Goal: Navigation & Orientation: Find specific page/section

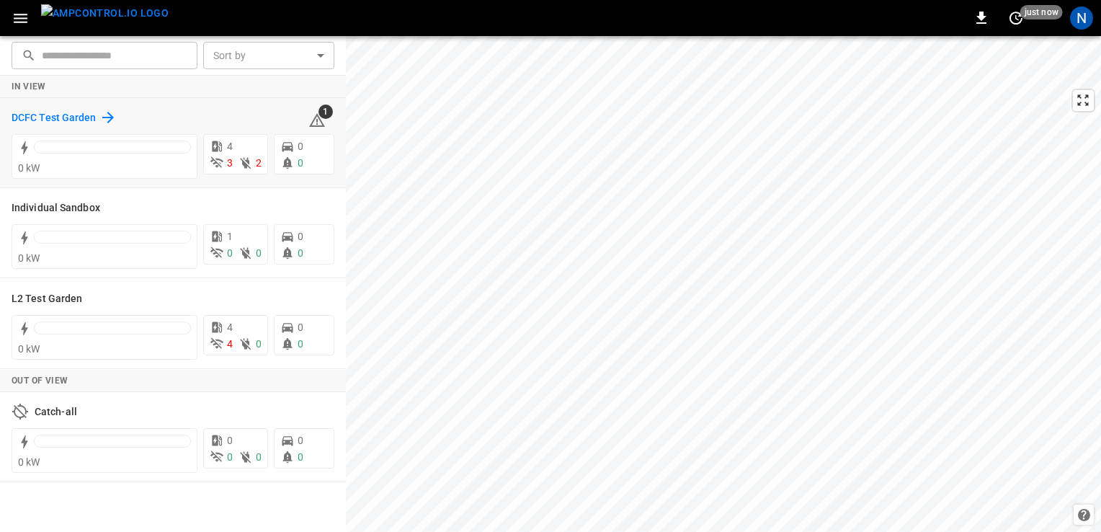
click at [72, 117] on h6 "DCFC Test Garden" at bounding box center [54, 118] width 85 height 16
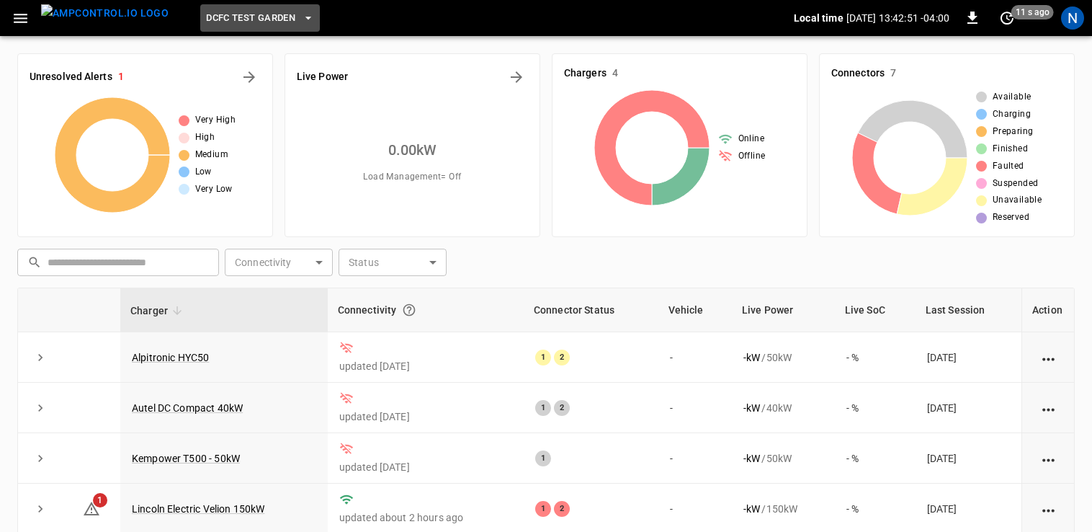
click at [233, 16] on span "DCFC Test Garden" at bounding box center [250, 18] width 89 height 17
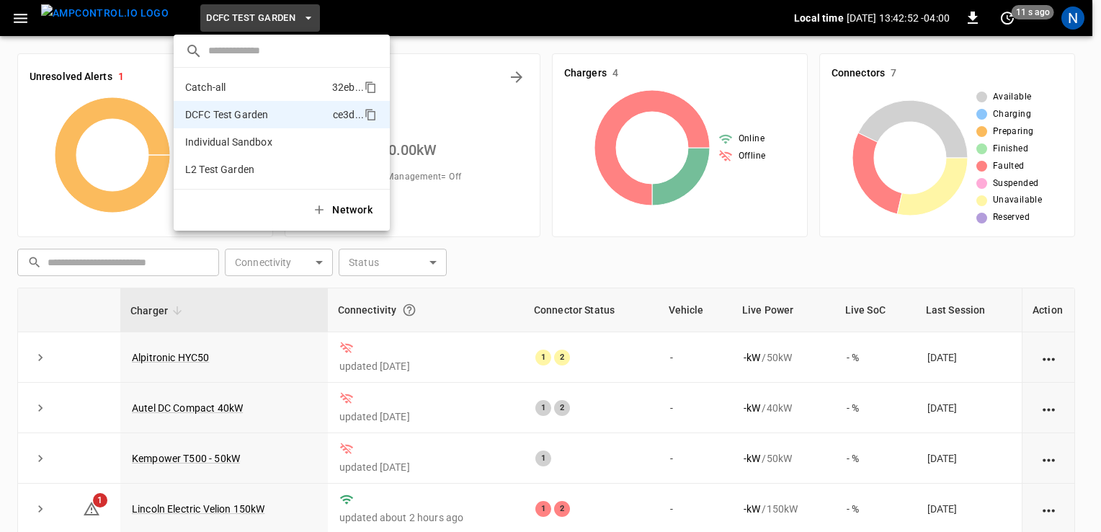
click at [246, 95] on li "Catch-all 32eb ..." at bounding box center [282, 86] width 216 height 27
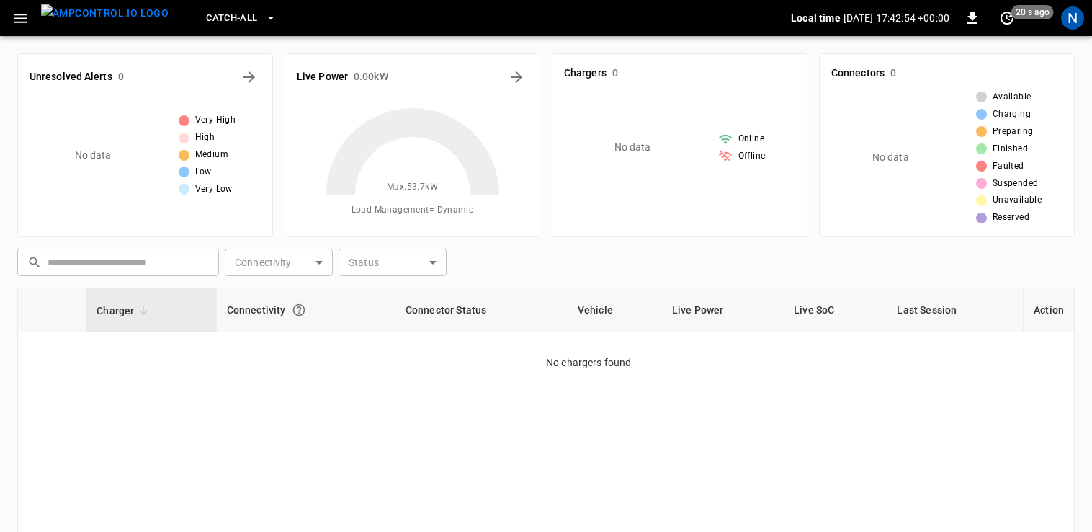
click at [212, 10] on span "Catch-all" at bounding box center [231, 18] width 51 height 17
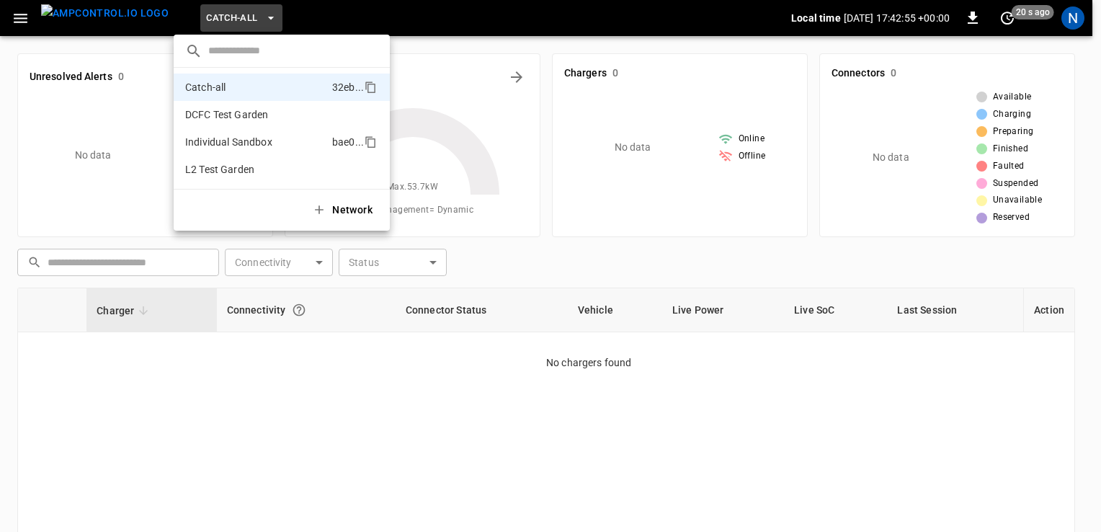
click at [251, 136] on p "Individual Sandbox" at bounding box center [255, 142] width 141 height 14
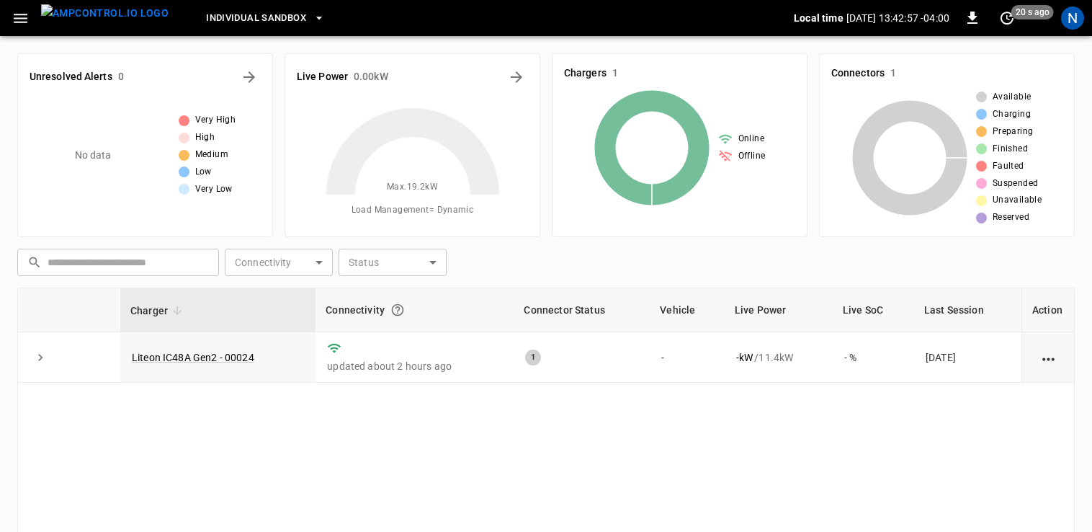
click at [222, 21] on span "Individual Sandbox" at bounding box center [256, 18] width 100 height 17
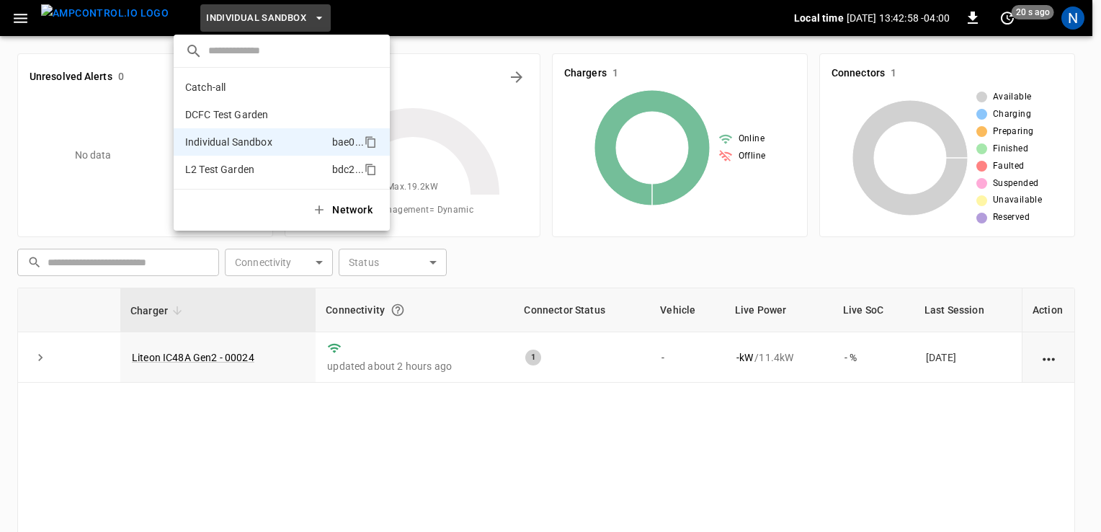
click at [259, 171] on p "L2 Test Garden" at bounding box center [255, 169] width 141 height 14
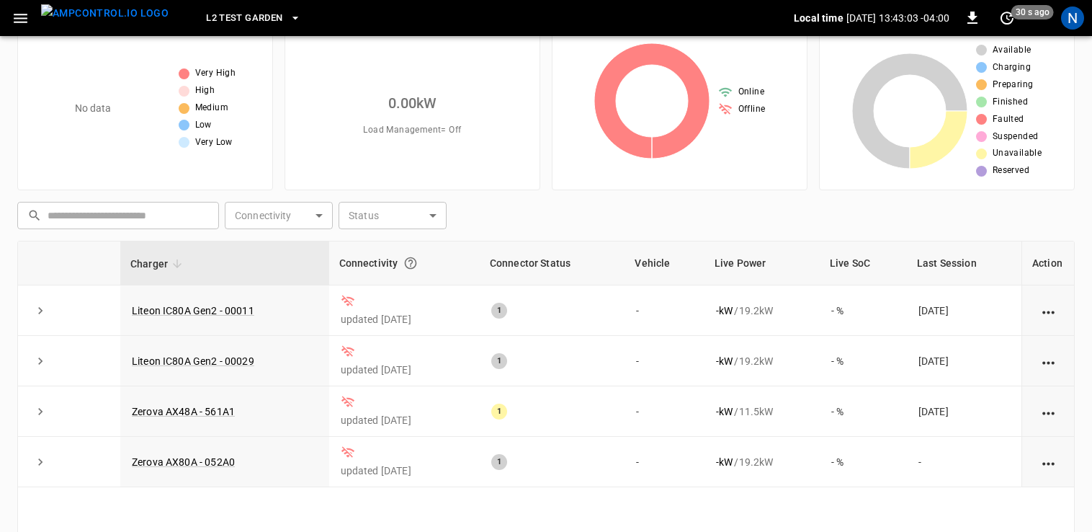
scroll to position [72, 0]
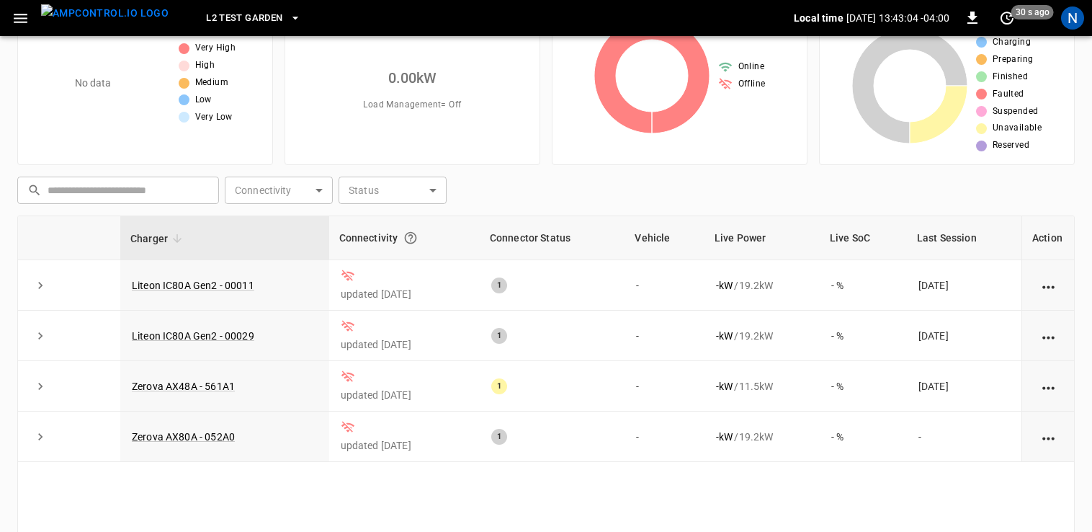
click at [212, 19] on span "L2 Test Garden" at bounding box center [244, 18] width 76 height 17
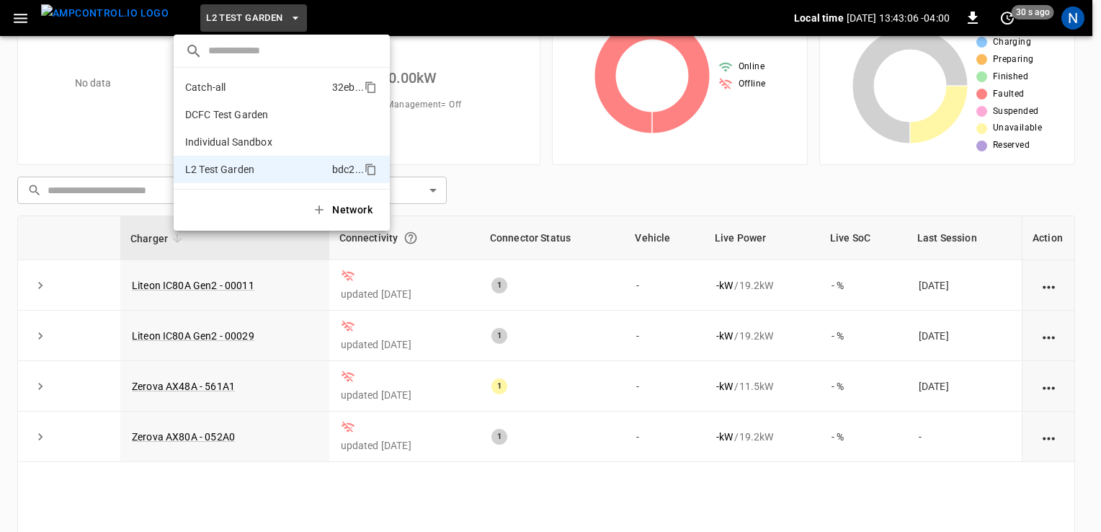
click at [236, 85] on p "Catch-all" at bounding box center [255, 87] width 141 height 14
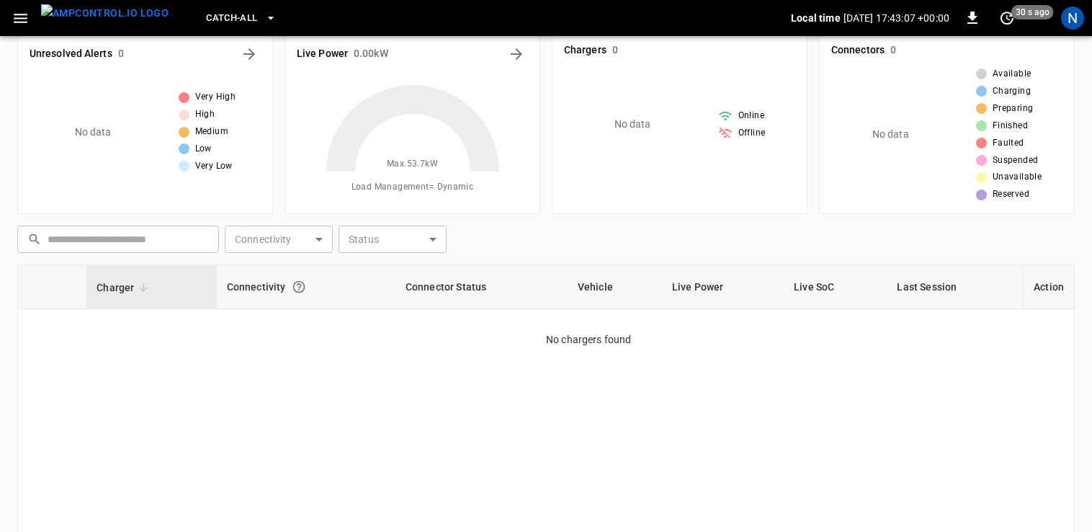
scroll to position [0, 0]
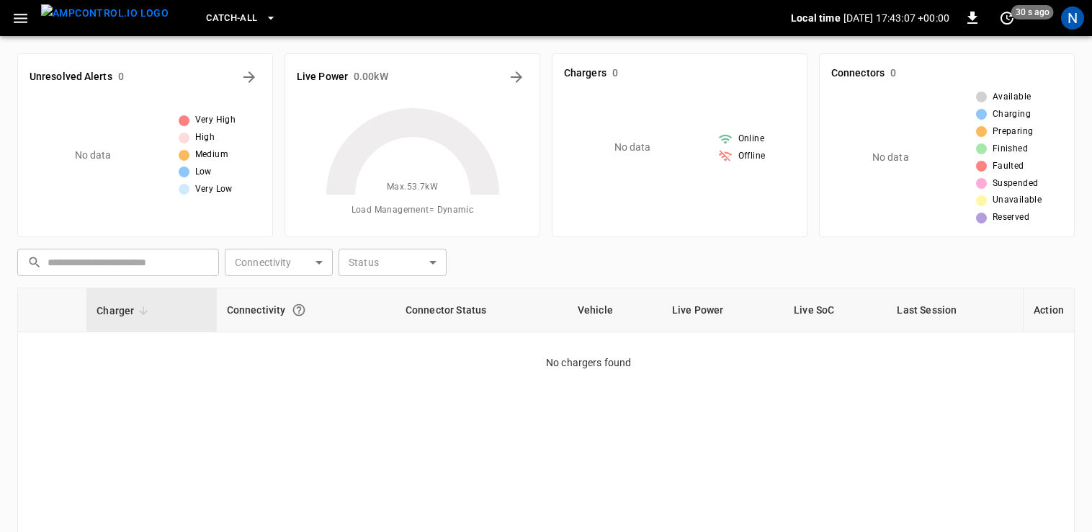
click at [206, 17] on span "Catch-all" at bounding box center [231, 18] width 51 height 17
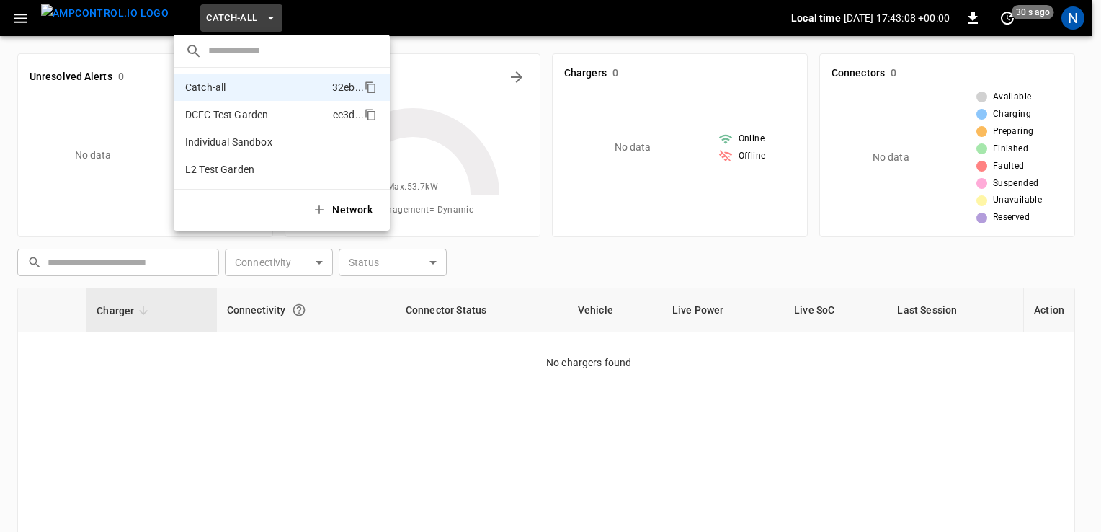
click at [236, 120] on p "DCFC Test Garden" at bounding box center [256, 114] width 142 height 14
